Goal: Task Accomplishment & Management: Complete application form

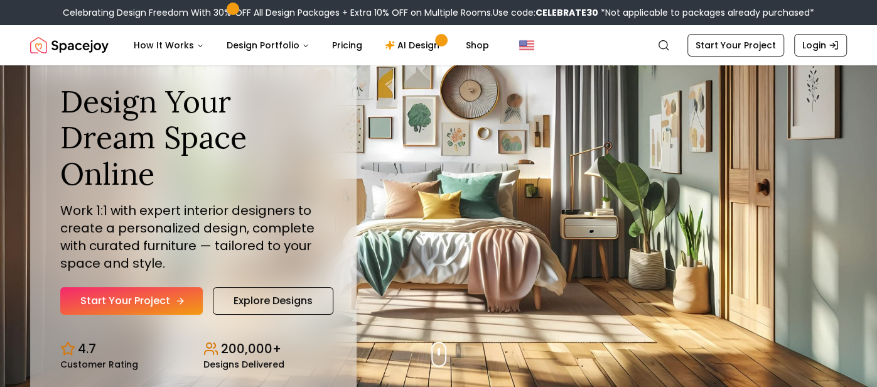
click at [175, 303] on icon "Hero section" at bounding box center [180, 301] width 10 height 10
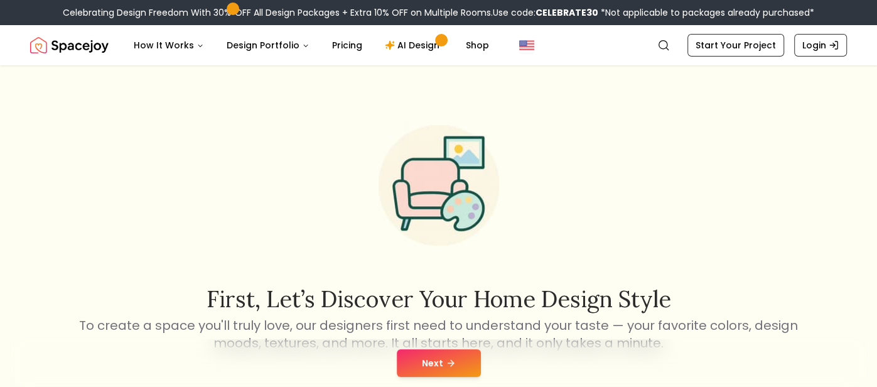
click at [430, 362] on button "Next" at bounding box center [439, 363] width 84 height 28
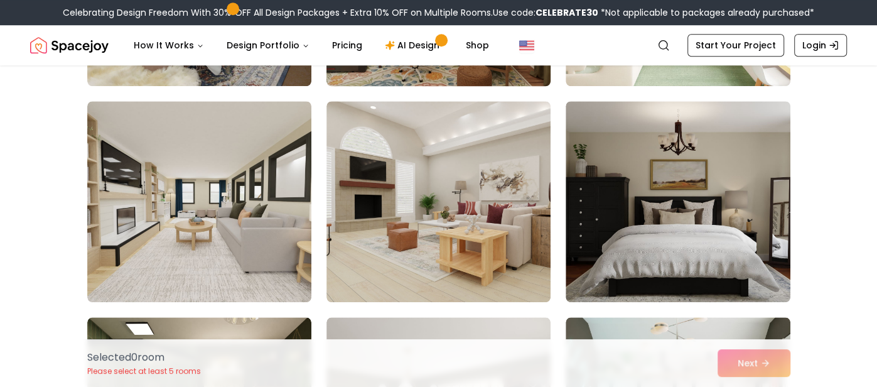
scroll to position [719, 0]
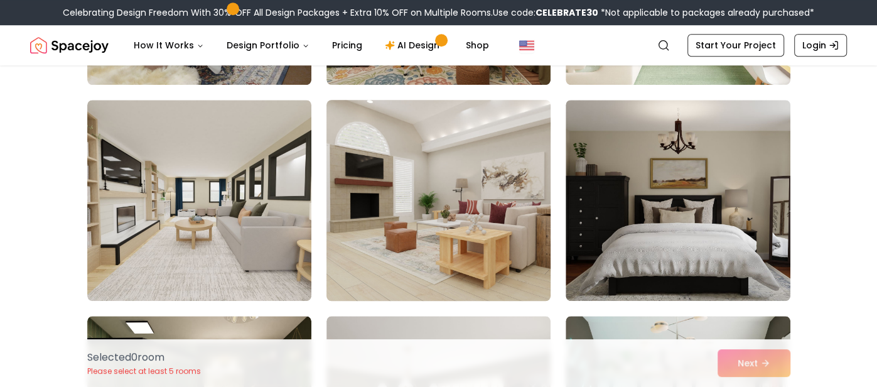
click at [425, 201] on img at bounding box center [438, 200] width 235 height 211
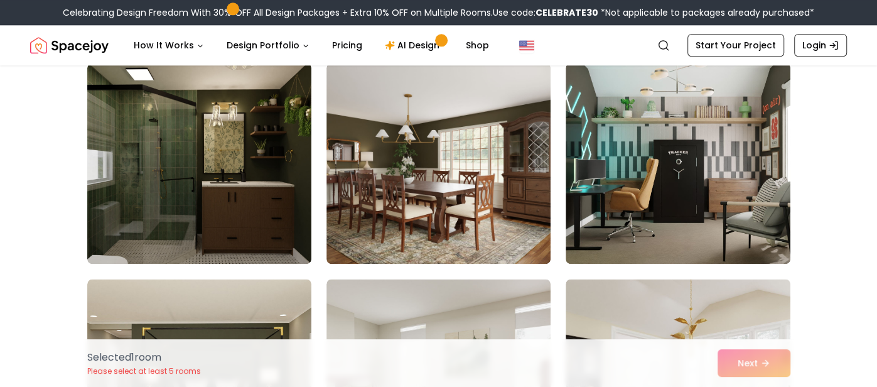
scroll to position [972, 0]
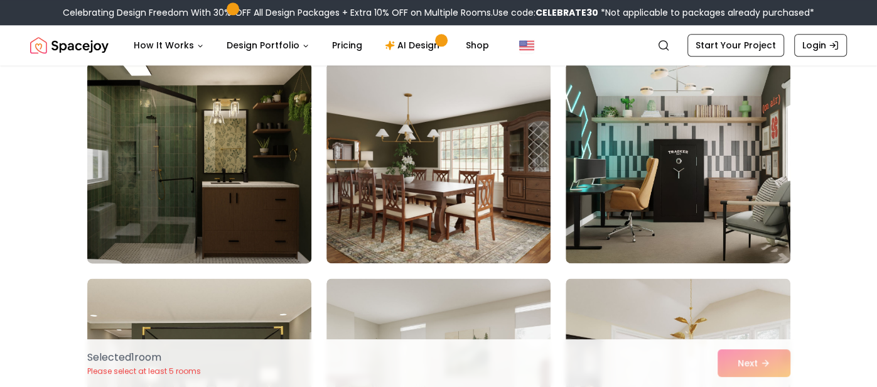
click at [261, 208] on img at bounding box center [199, 162] width 235 height 211
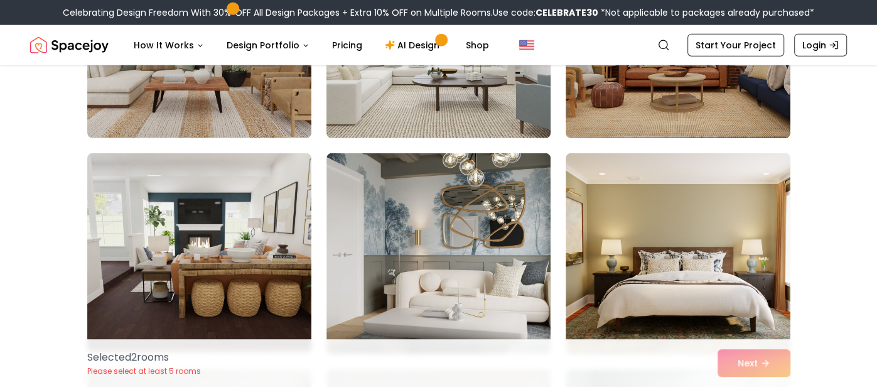
scroll to position [2181, 0]
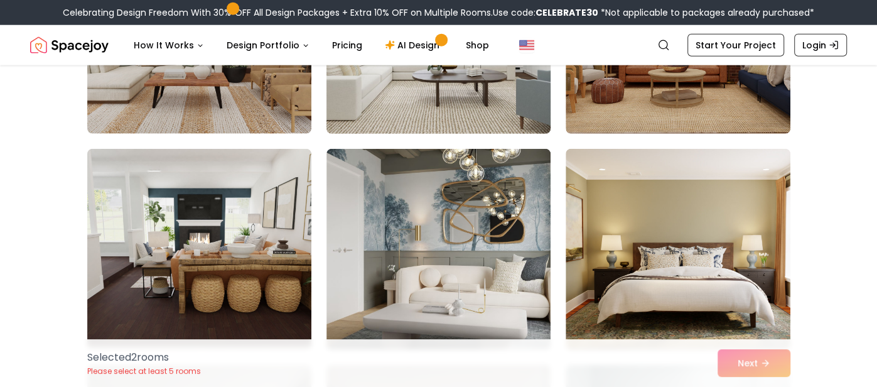
click at [438, 110] on img at bounding box center [438, 33] width 235 height 211
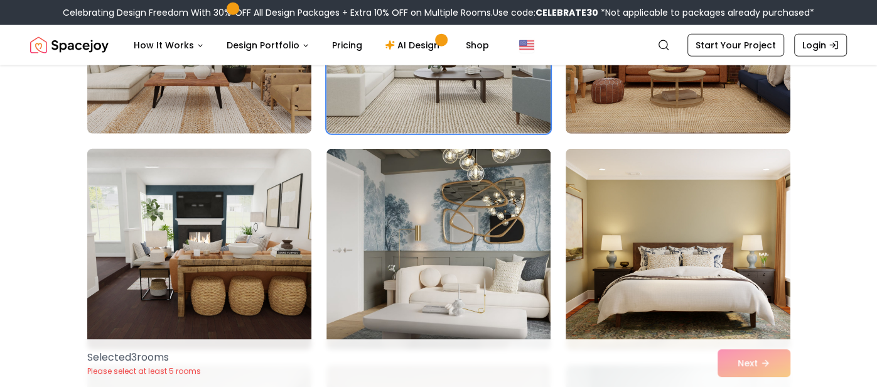
click at [276, 242] on img at bounding box center [199, 249] width 235 height 211
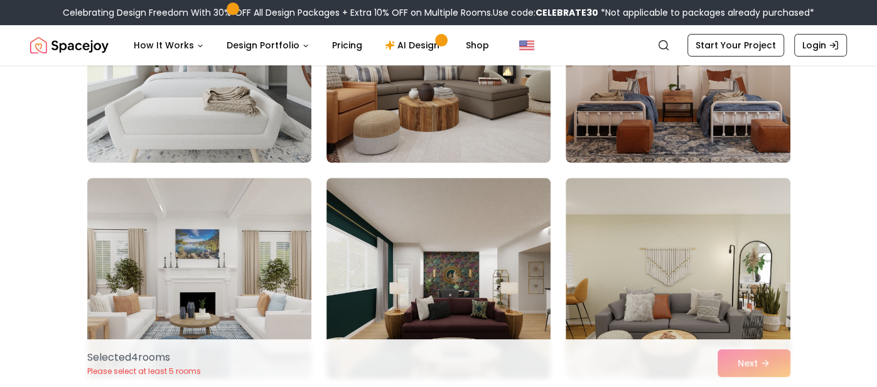
scroll to position [3449, 0]
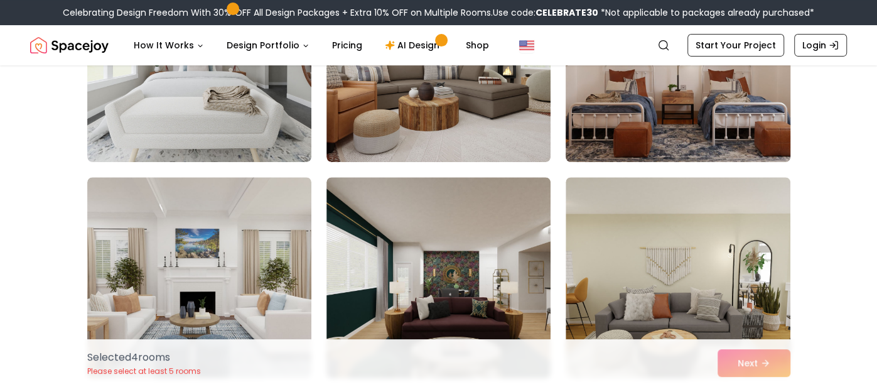
click at [703, 137] on img at bounding box center [677, 61] width 235 height 211
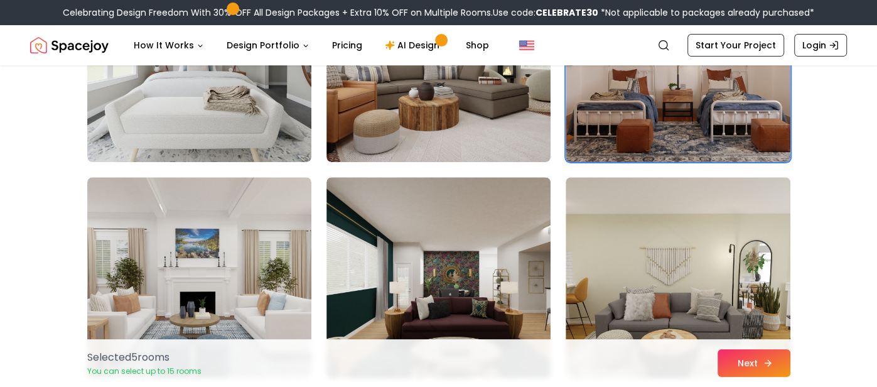
click at [760, 355] on button "Next" at bounding box center [753, 363] width 73 height 28
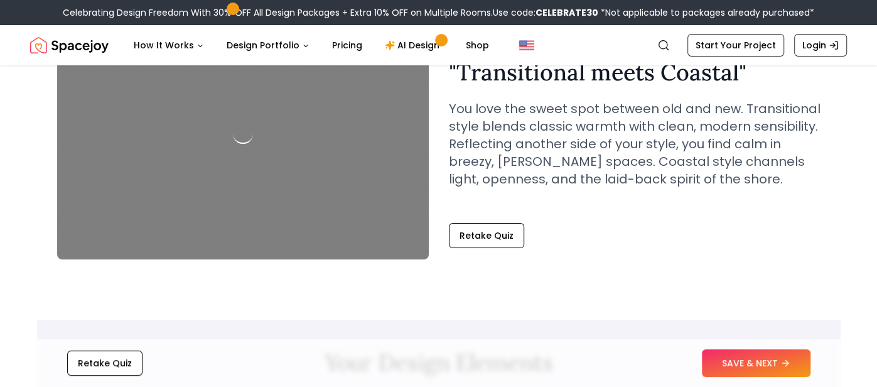
scroll to position [109, 0]
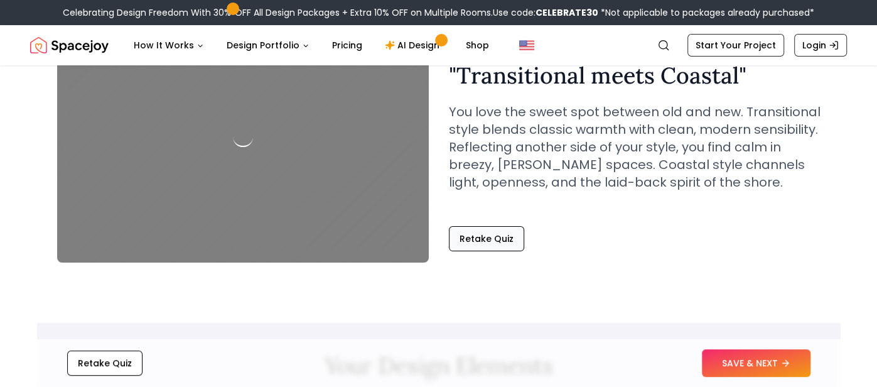
click at [488, 244] on button "Retake Quiz" at bounding box center [486, 238] width 75 height 25
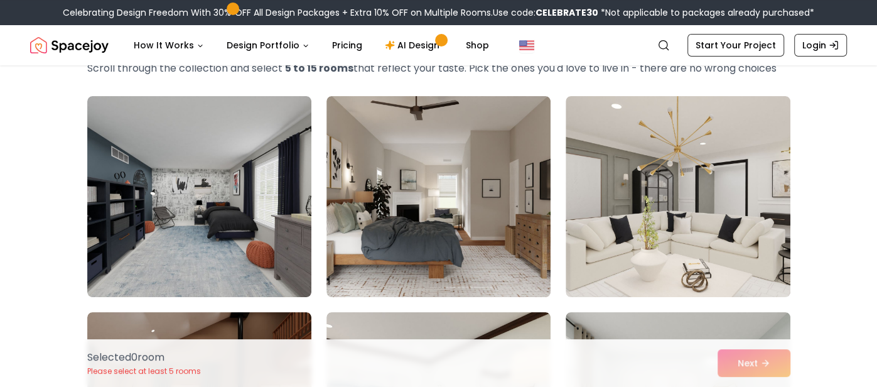
scroll to position [76, 0]
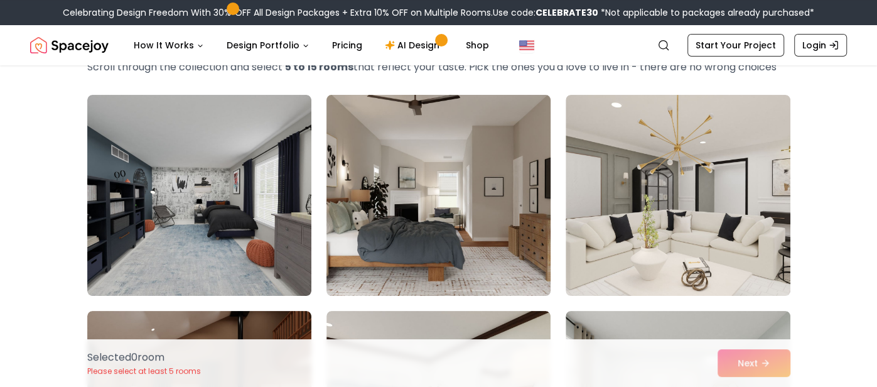
click at [500, 278] on img at bounding box center [438, 195] width 235 height 211
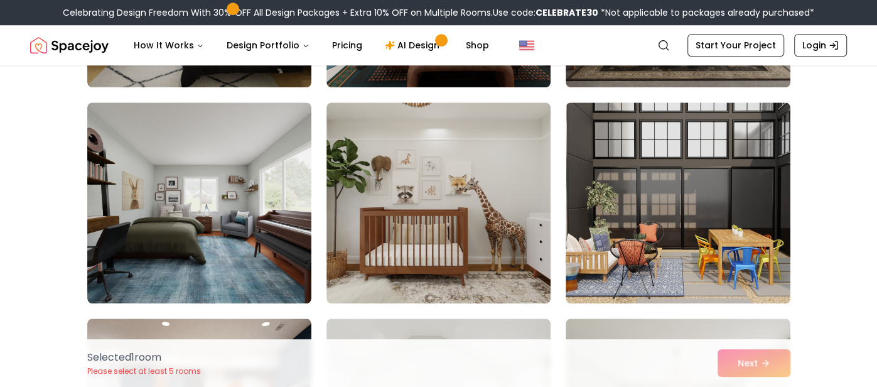
scroll to position [717, 0]
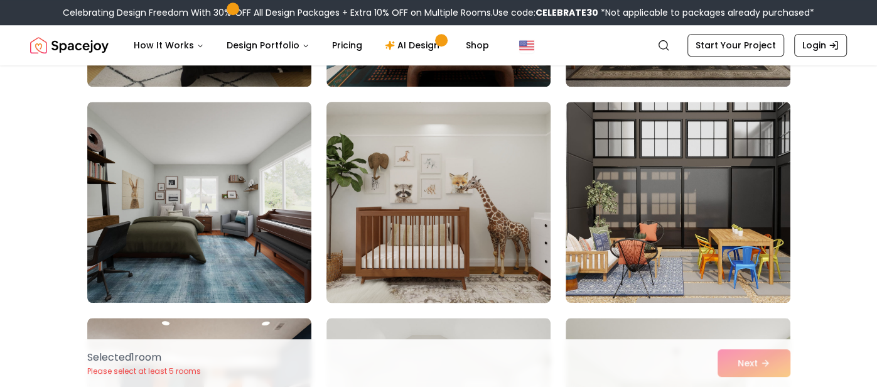
click at [512, 276] on img at bounding box center [438, 202] width 235 height 211
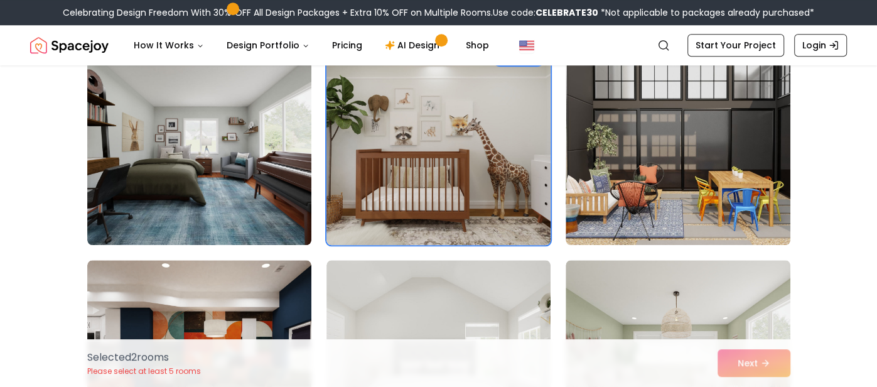
click at [512, 207] on img at bounding box center [438, 144] width 235 height 211
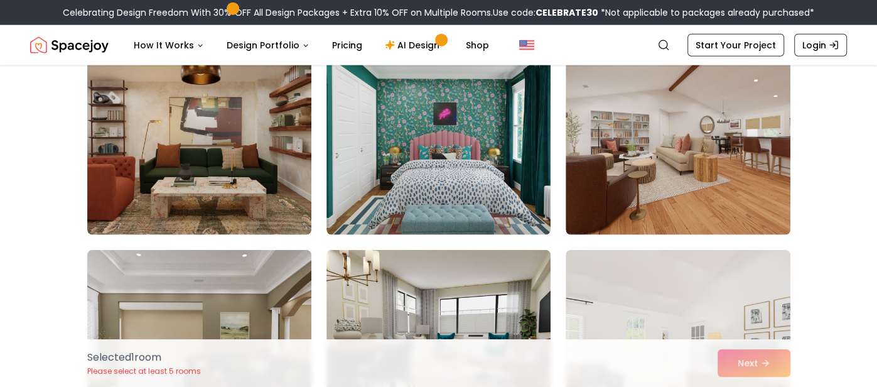
scroll to position [5319, 0]
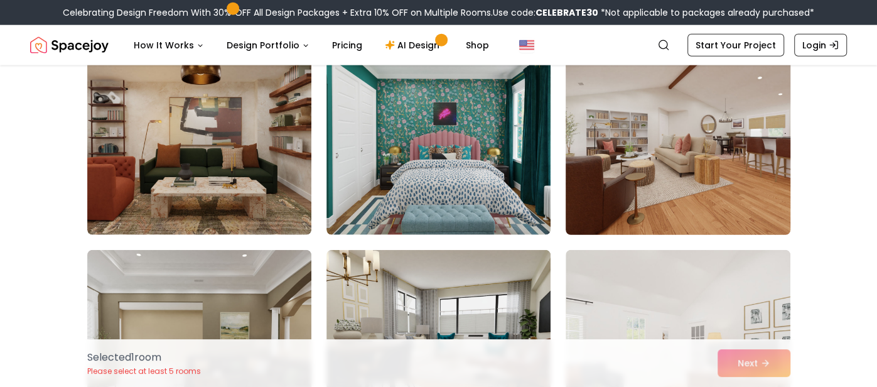
click at [675, 192] on img at bounding box center [677, 134] width 235 height 211
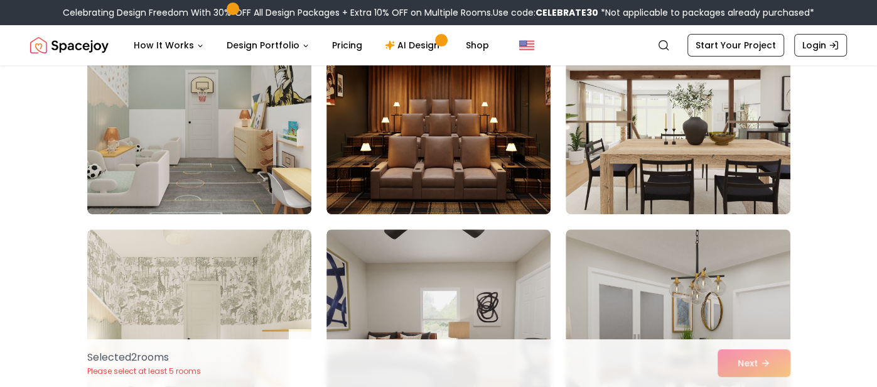
scroll to position [6632, 0]
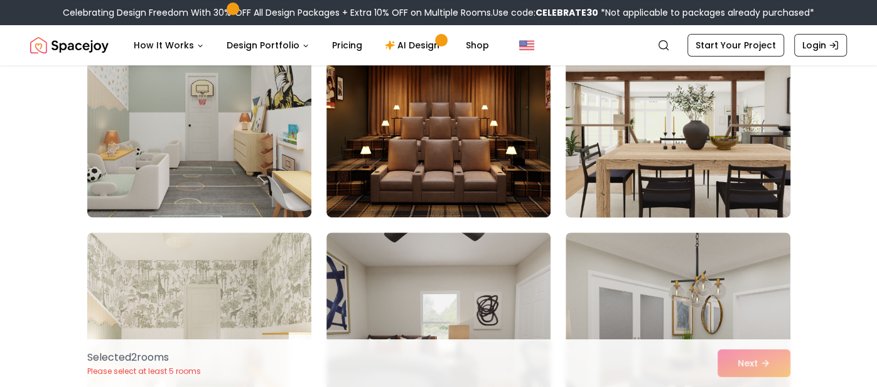
click at [714, 183] on img at bounding box center [677, 116] width 235 height 211
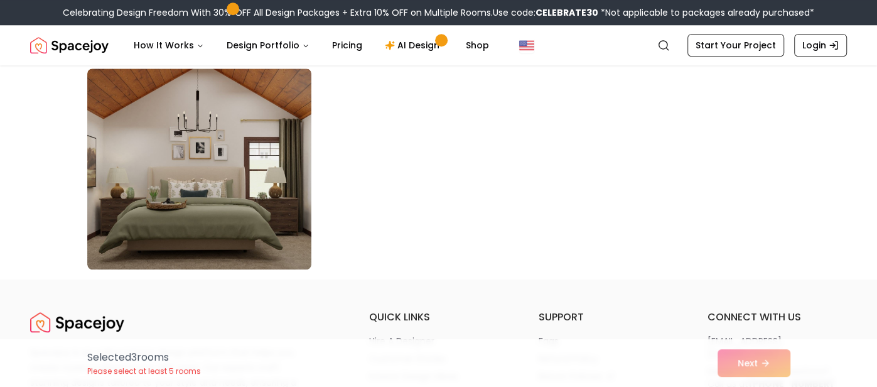
scroll to position [7223, 0]
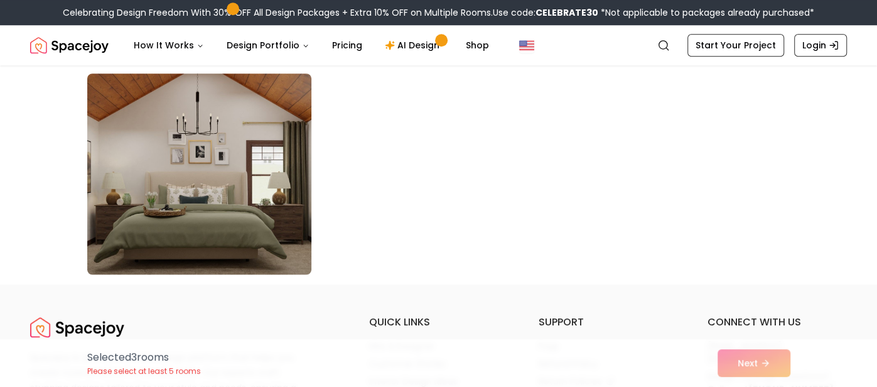
click at [257, 185] on img at bounding box center [199, 173] width 235 height 211
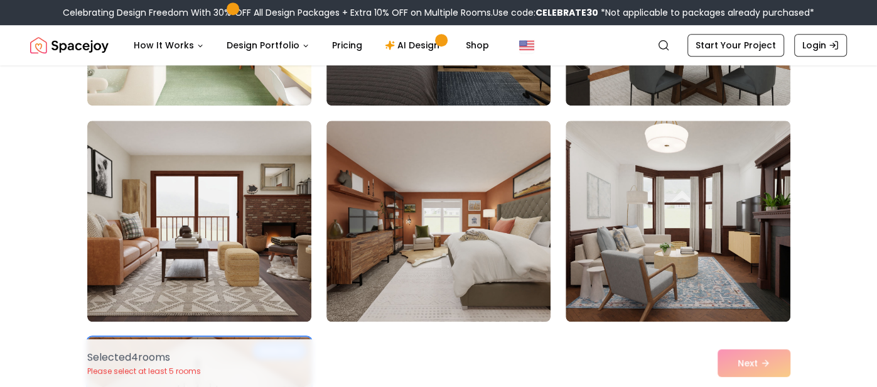
scroll to position [6962, 0]
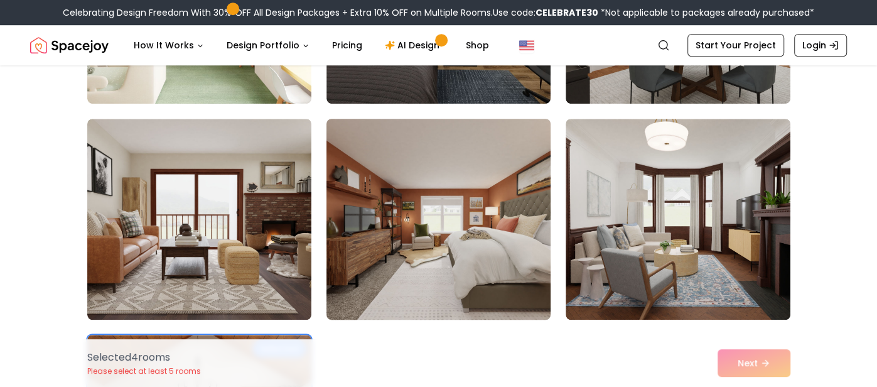
click at [433, 215] on img at bounding box center [438, 219] width 235 height 211
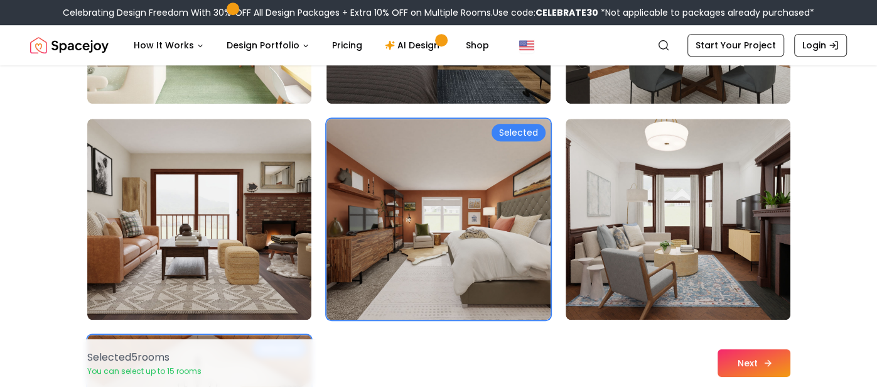
click at [746, 358] on button "Next" at bounding box center [753, 363] width 73 height 28
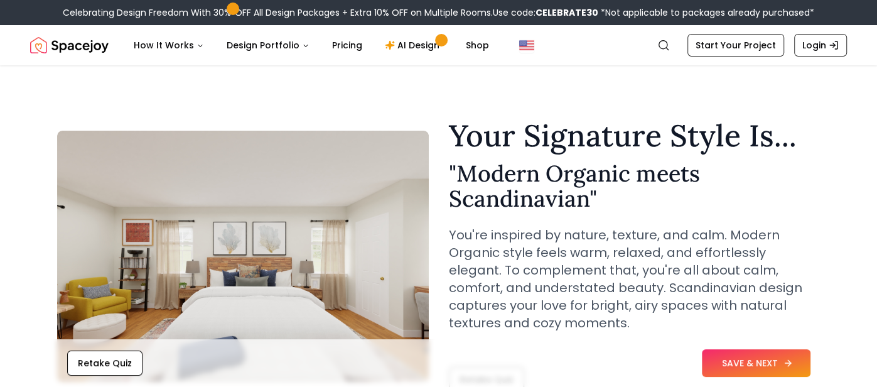
click at [746, 365] on button "SAVE & NEXT" at bounding box center [756, 363] width 109 height 28
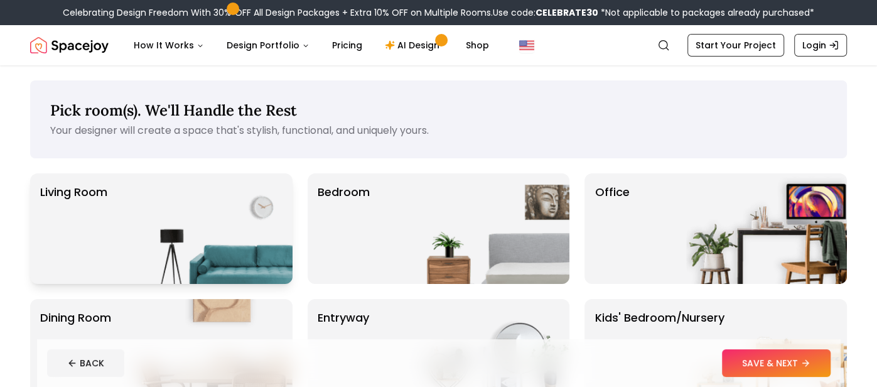
click at [117, 234] on div "Living Room" at bounding box center [161, 228] width 262 height 110
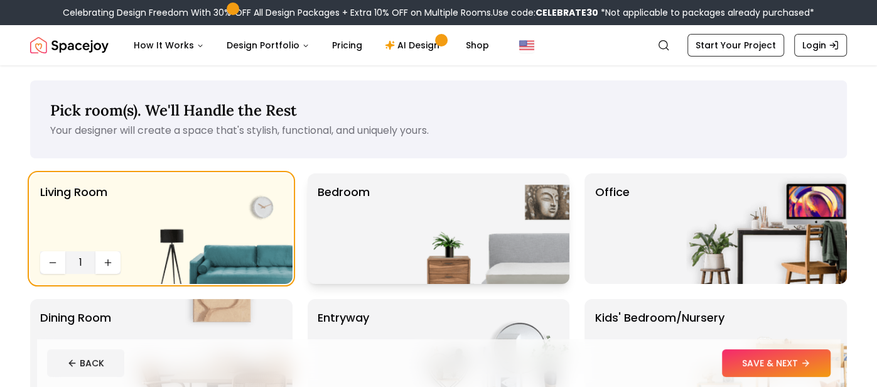
click at [537, 213] on img at bounding box center [489, 228] width 161 height 110
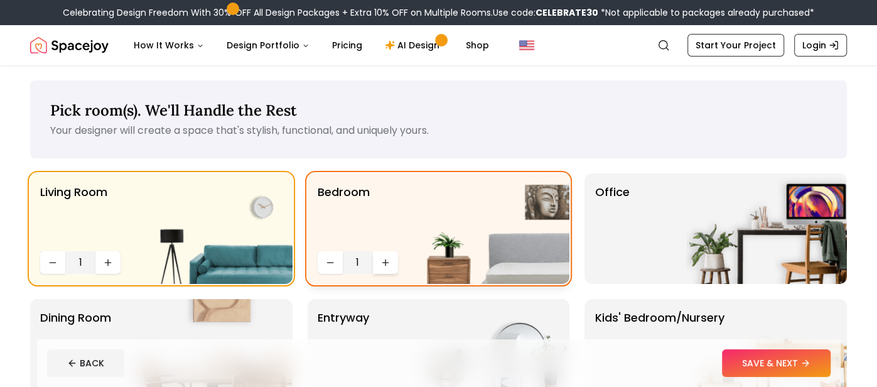
click at [390, 264] on button "Increase quantity" at bounding box center [385, 262] width 25 height 23
click at [338, 265] on button "Decrease quantity" at bounding box center [330, 262] width 25 height 23
click at [384, 266] on icon "Increase quantity" at bounding box center [385, 262] width 10 height 10
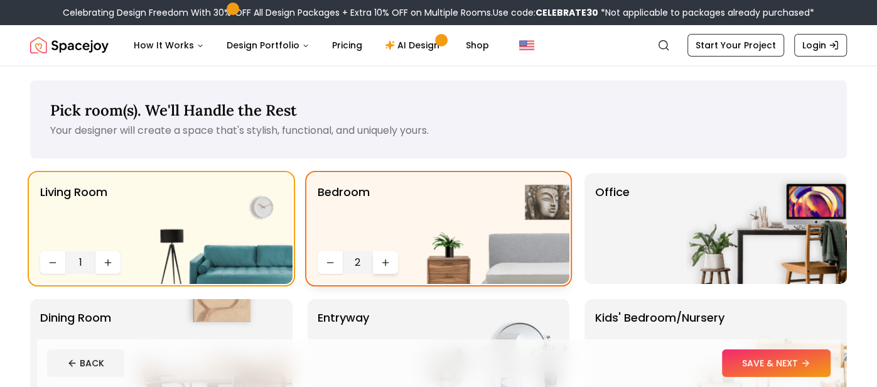
click at [384, 266] on icon "Increase quantity" at bounding box center [385, 262] width 10 height 10
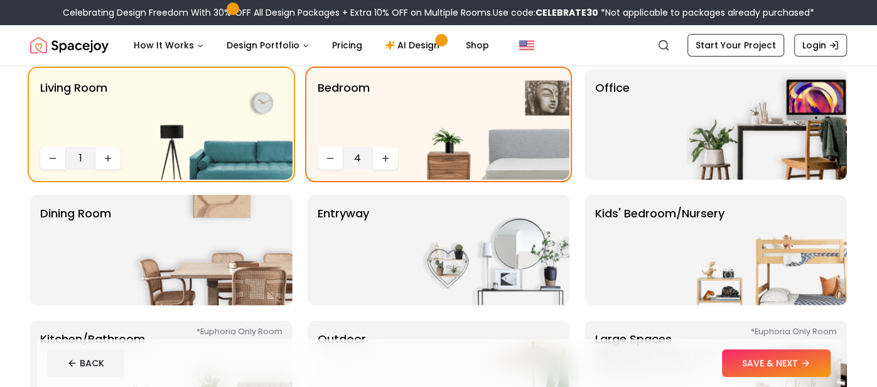
scroll to position [125, 0]
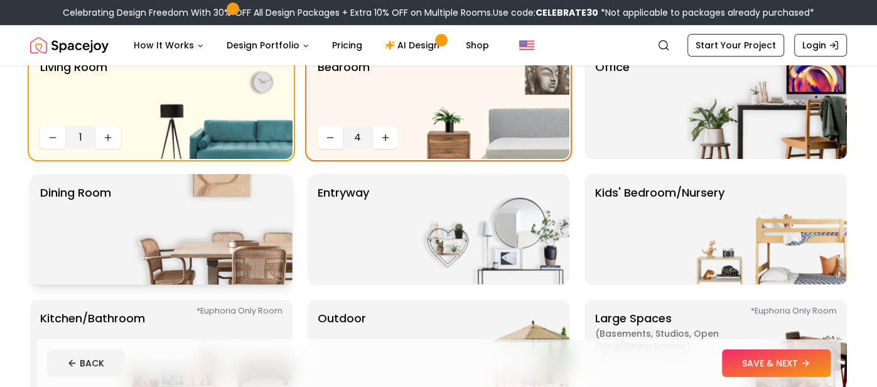
click at [173, 252] on img at bounding box center [212, 229] width 161 height 110
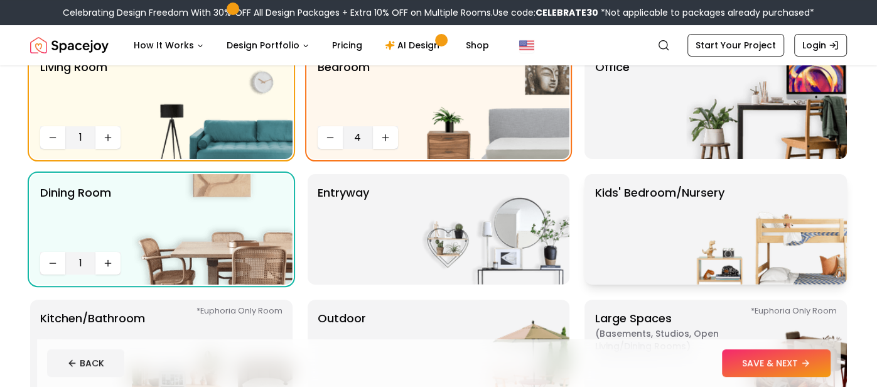
click at [700, 247] on img at bounding box center [766, 229] width 161 height 110
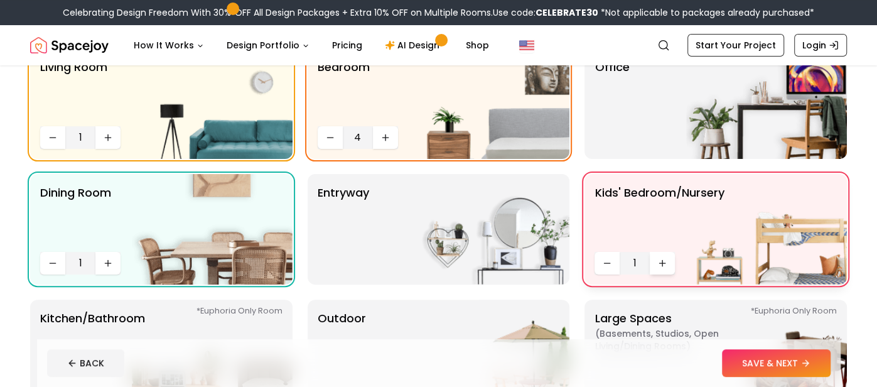
click at [662, 268] on button "Increase quantity" at bounding box center [662, 263] width 25 height 23
click at [331, 142] on button "Decrease quantity" at bounding box center [330, 137] width 25 height 23
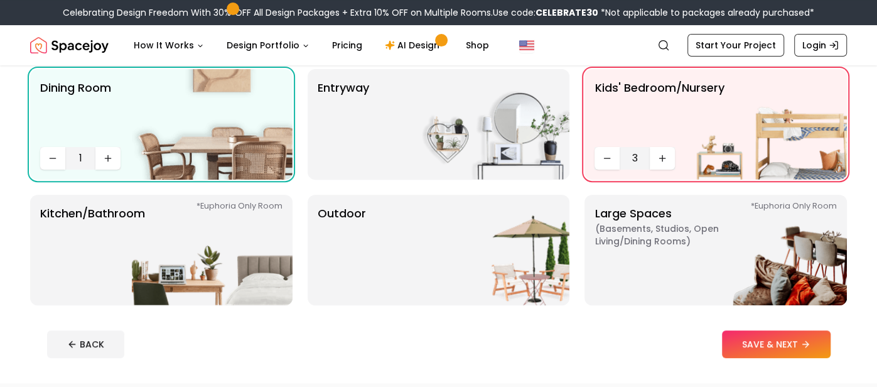
scroll to position [250, 0]
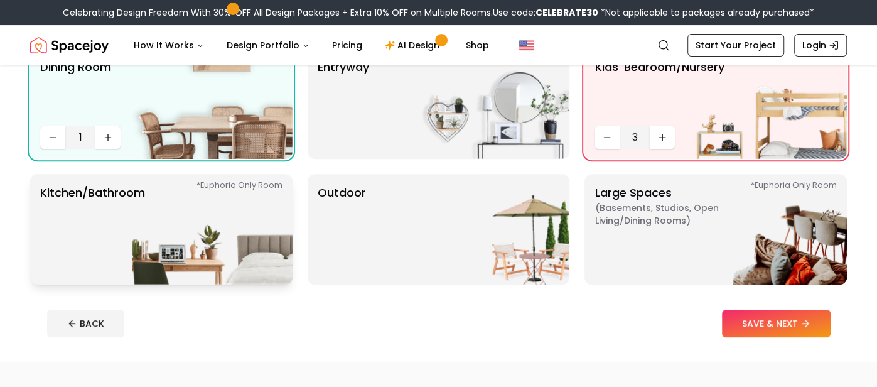
click at [171, 247] on img at bounding box center [212, 229] width 161 height 110
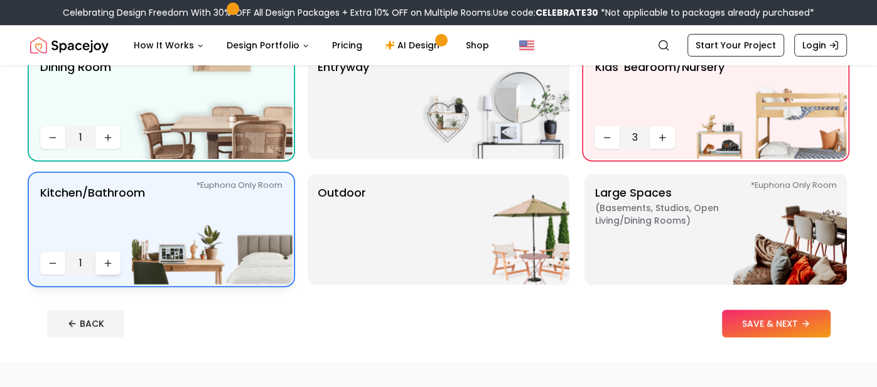
click at [108, 258] on icon "Increase quantity" at bounding box center [108, 263] width 10 height 10
click at [117, 267] on button "Increase quantity" at bounding box center [107, 263] width 25 height 23
click at [768, 321] on button "SAVE & NEXT" at bounding box center [776, 323] width 109 height 28
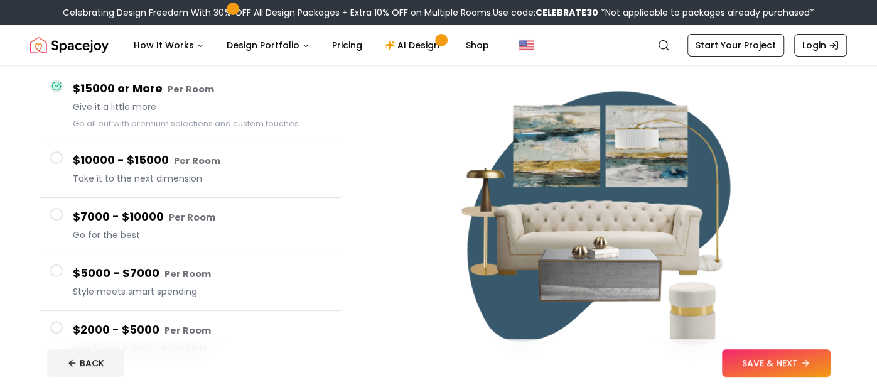
scroll to position [116, 0]
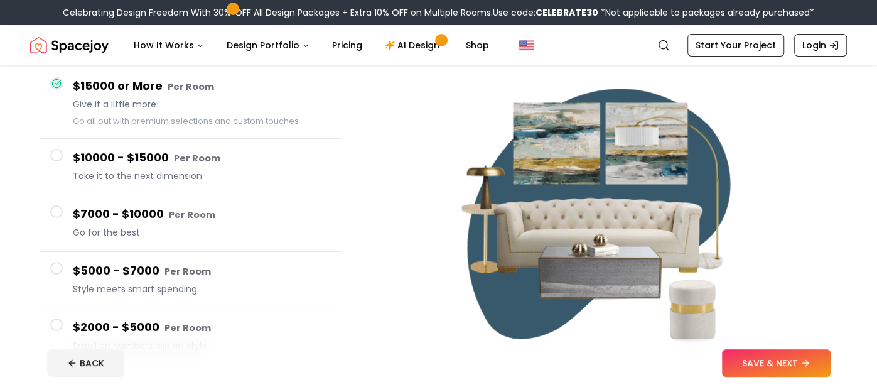
click at [137, 214] on h4 "$7000 - $10000 Per Room" at bounding box center [202, 214] width 258 height 18
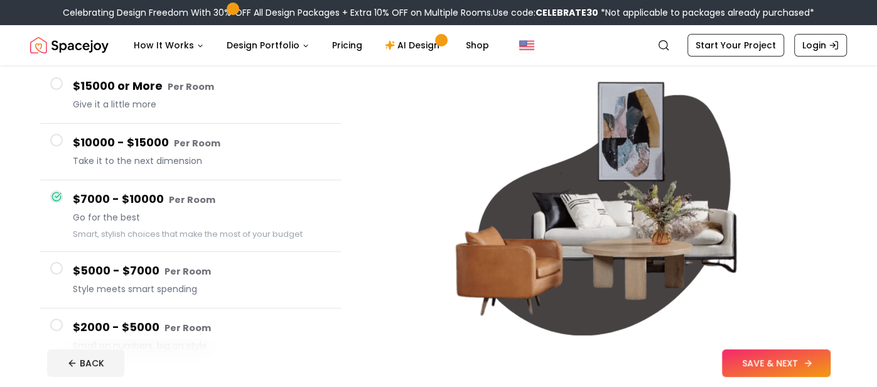
click at [769, 360] on button "SAVE & NEXT" at bounding box center [776, 363] width 109 height 28
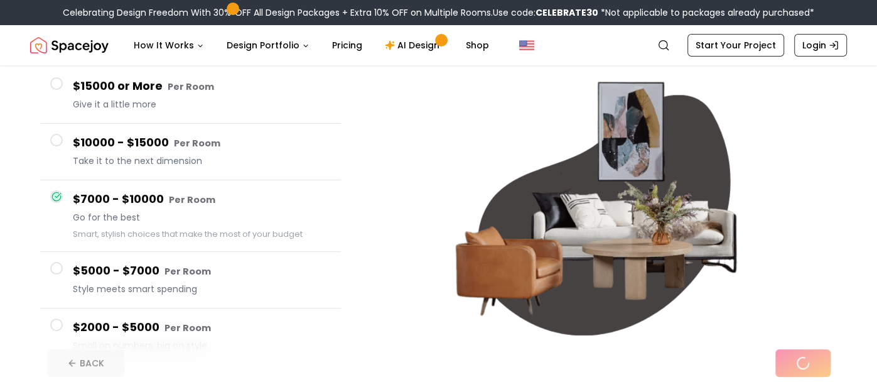
scroll to position [115, 0]
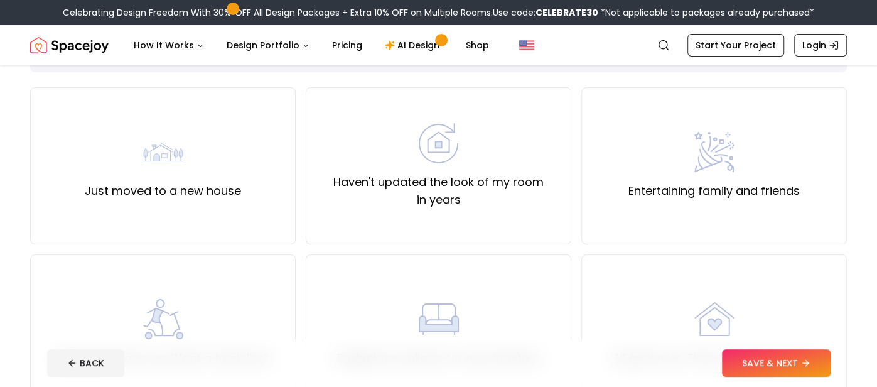
scroll to position [87, 0]
click at [475, 177] on label "Haven't updated the look of my room in years" at bounding box center [438, 190] width 244 height 35
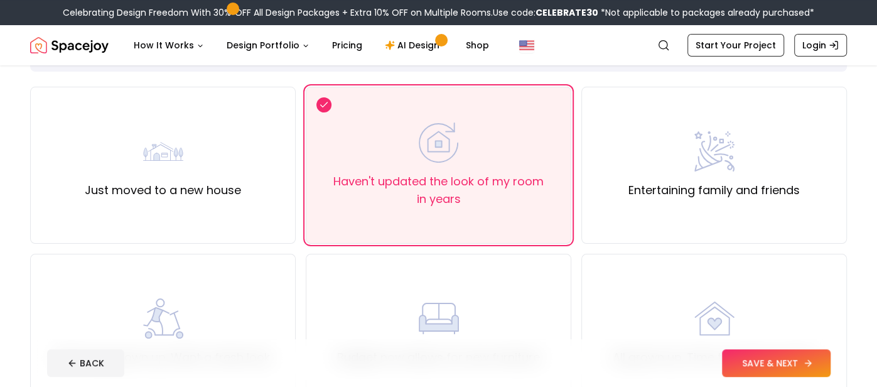
click at [783, 369] on button "SAVE & NEXT" at bounding box center [776, 363] width 109 height 28
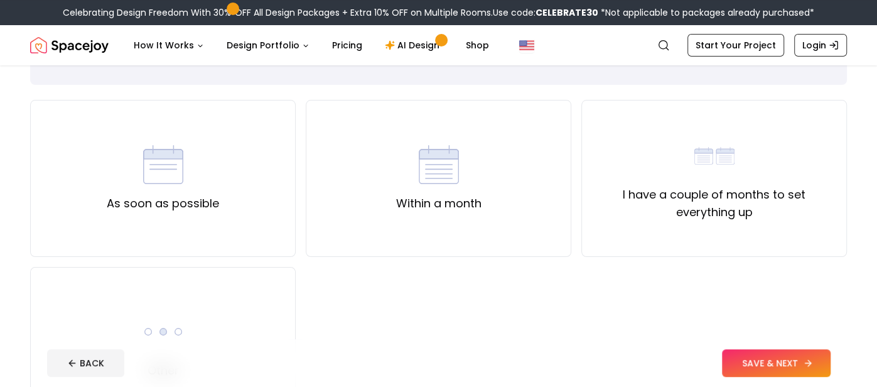
scroll to position [74, 0]
click at [765, 226] on div "I have a couple of months to set everything up" at bounding box center [714, 177] width 266 height 157
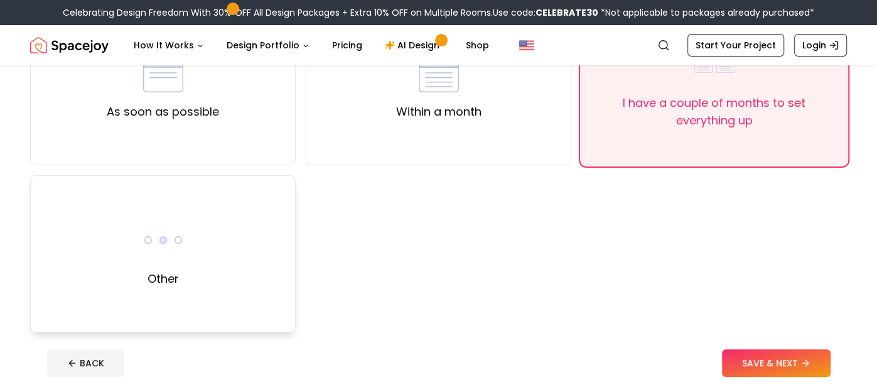
scroll to position [166, 0]
click at [193, 199] on div "Other" at bounding box center [163, 252] width 266 height 157
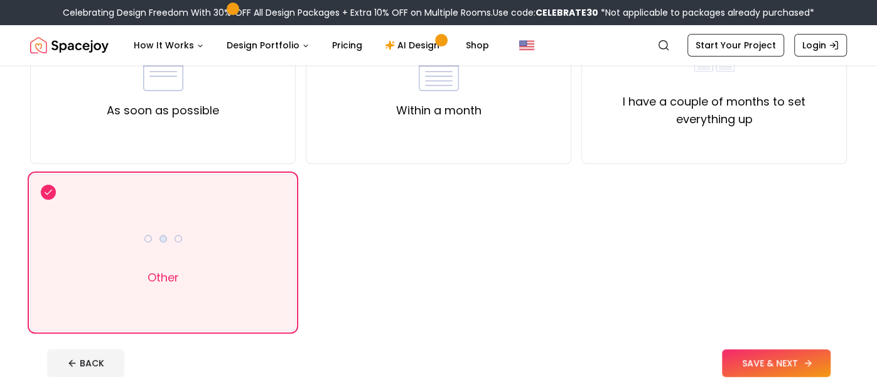
click at [776, 351] on button "SAVE & NEXT" at bounding box center [776, 363] width 109 height 28
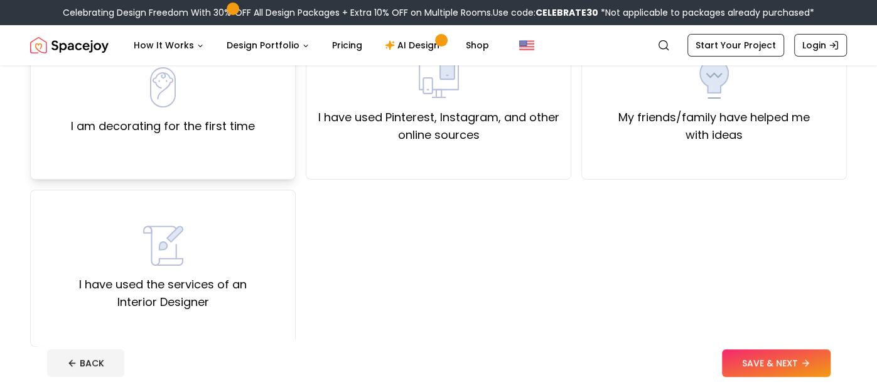
scroll to position [155, 0]
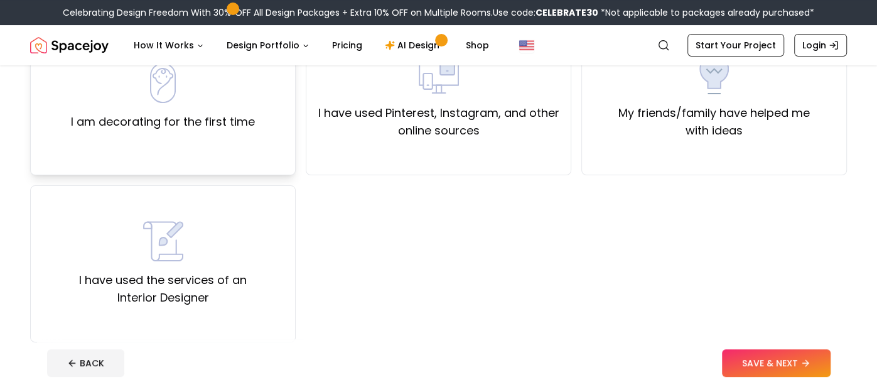
click at [137, 131] on div "I am decorating for the first time" at bounding box center [163, 96] width 266 height 157
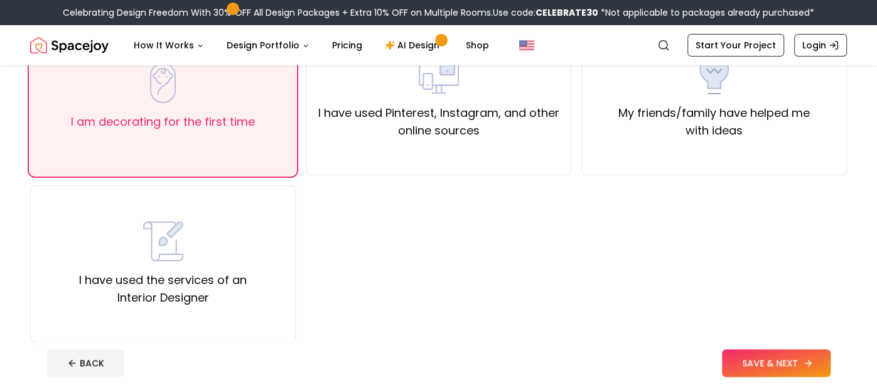
click at [744, 372] on button "SAVE & NEXT" at bounding box center [776, 363] width 109 height 28
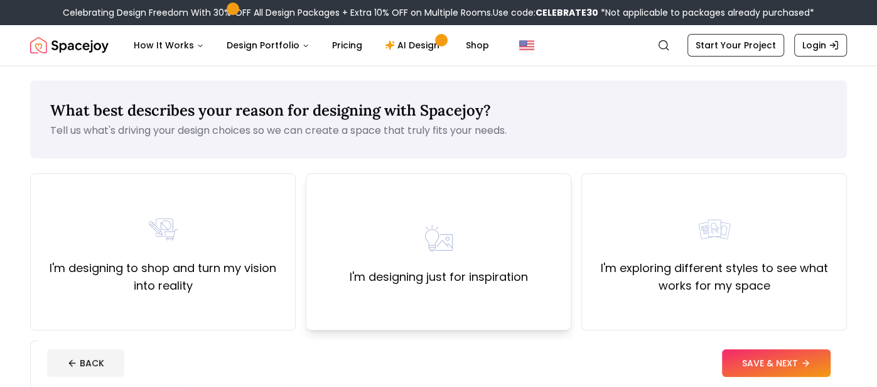
click at [502, 313] on div "I'm designing just for inspiration" at bounding box center [439, 251] width 266 height 157
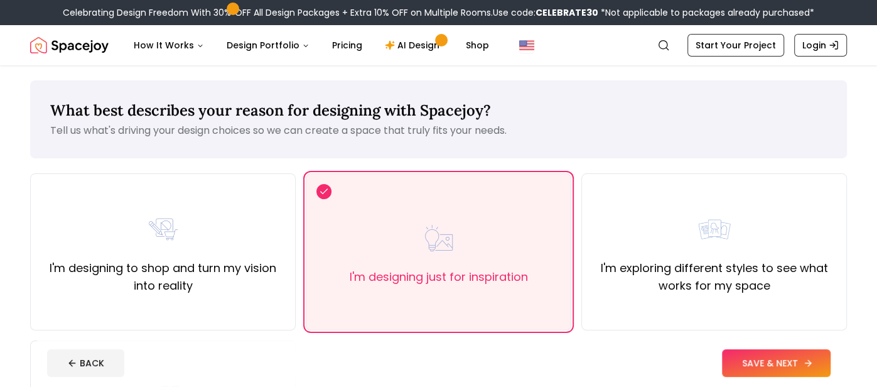
click at [748, 358] on button "SAVE & NEXT" at bounding box center [776, 363] width 109 height 28
